Goal: Task Accomplishment & Management: Manage account settings

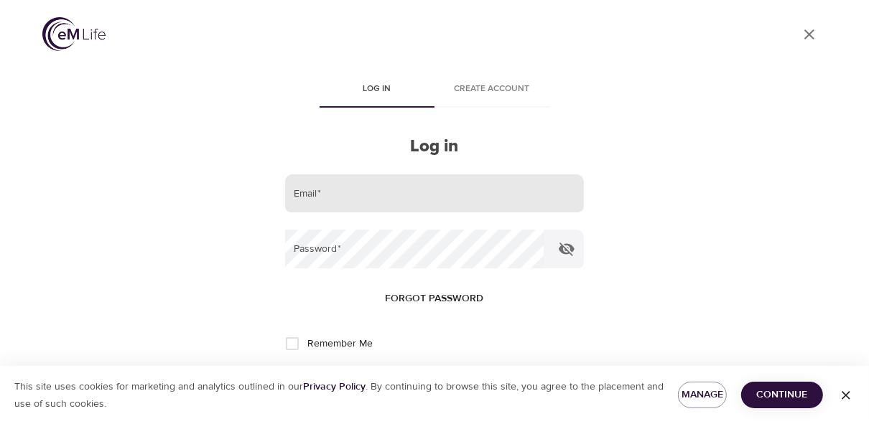
click at [324, 184] on input "email" at bounding box center [434, 193] width 299 height 39
type input "[EMAIL_ADDRESS][PERSON_NAME][DOMAIN_NAME]"
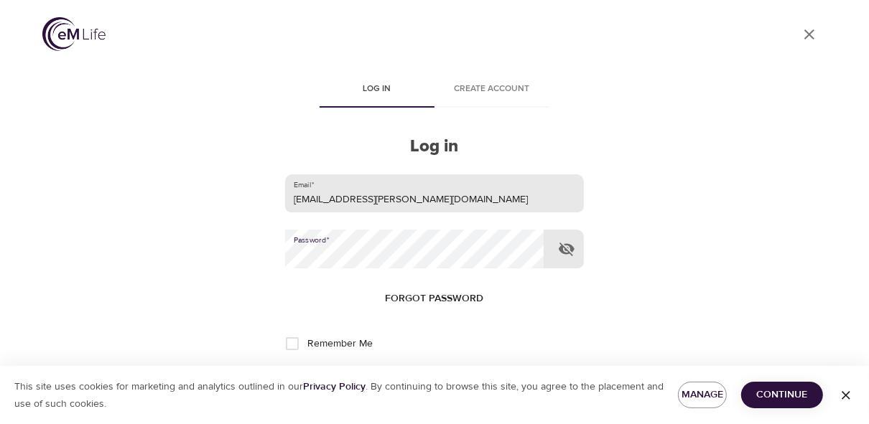
click at [399, 376] on button "Log in" at bounding box center [434, 391] width 70 height 30
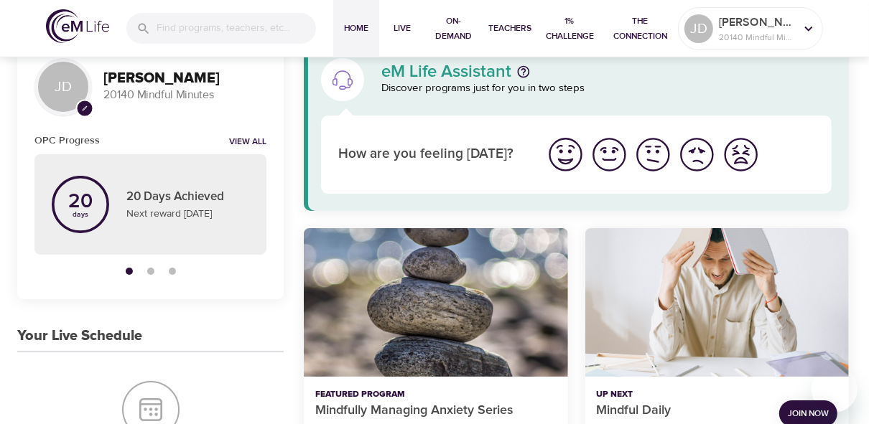
scroll to position [131, 0]
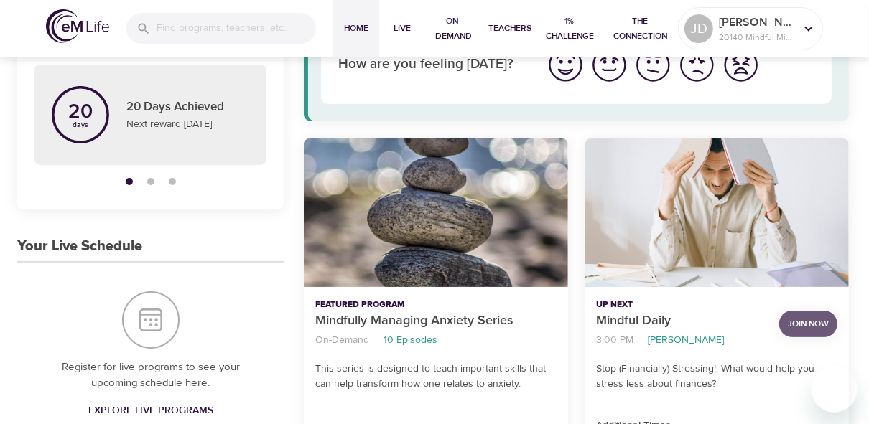
click at [647, 322] on span "Join Now" at bounding box center [808, 324] width 41 height 15
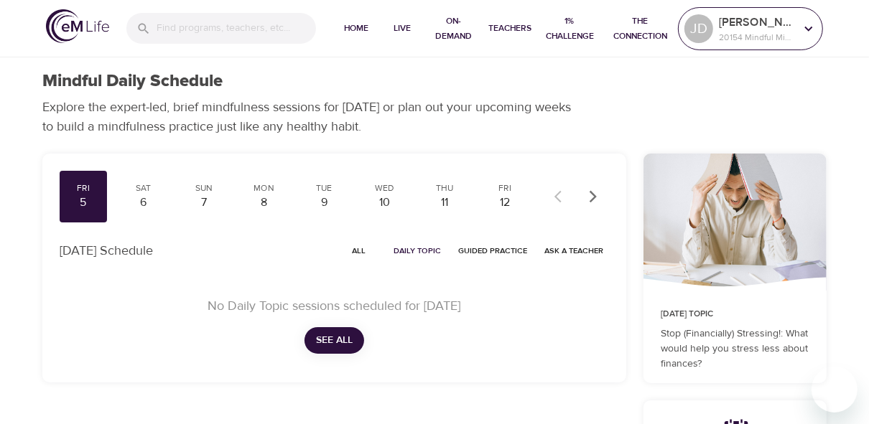
click at [744, 17] on p "[PERSON_NAME]" at bounding box center [757, 22] width 76 height 17
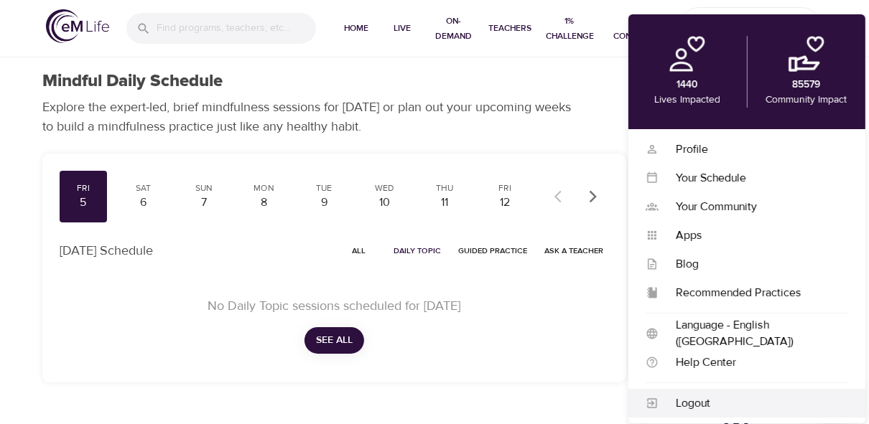
click at [696, 398] on div "Logout" at bounding box center [753, 404] width 190 height 17
